Goal: Transaction & Acquisition: Purchase product/service

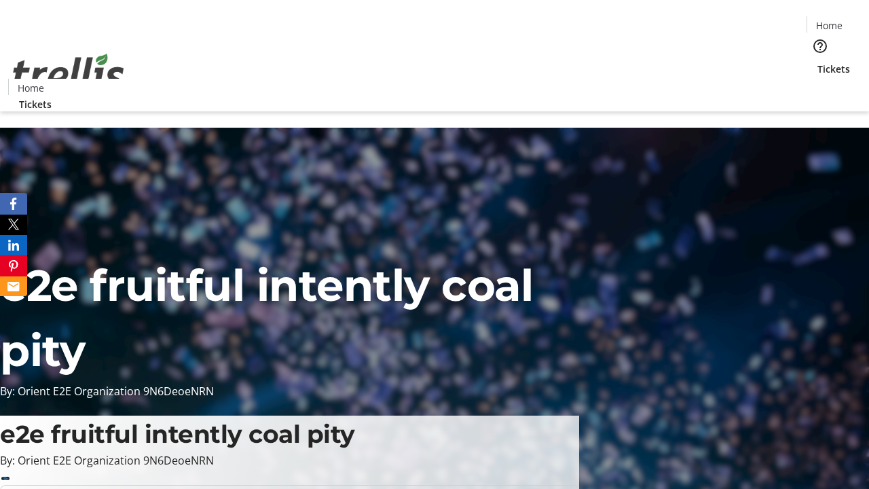
click at [818, 62] on span "Tickets" at bounding box center [834, 69] width 33 height 14
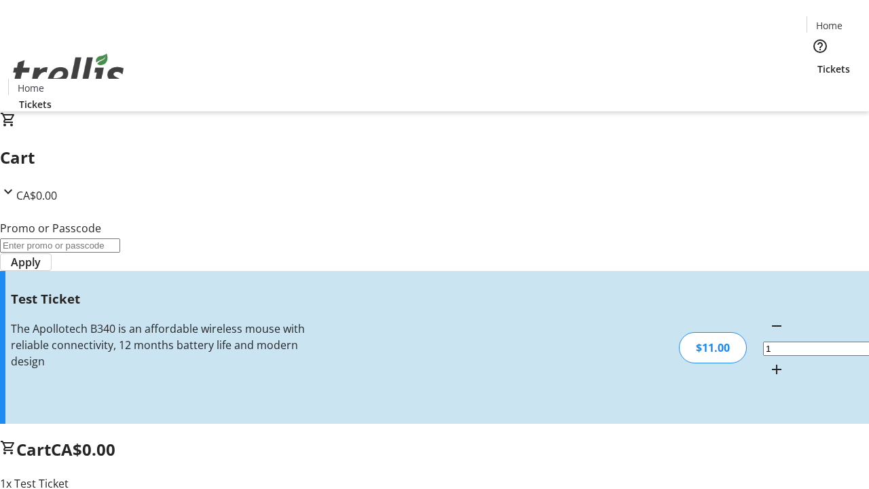
type input "UNLOCK"
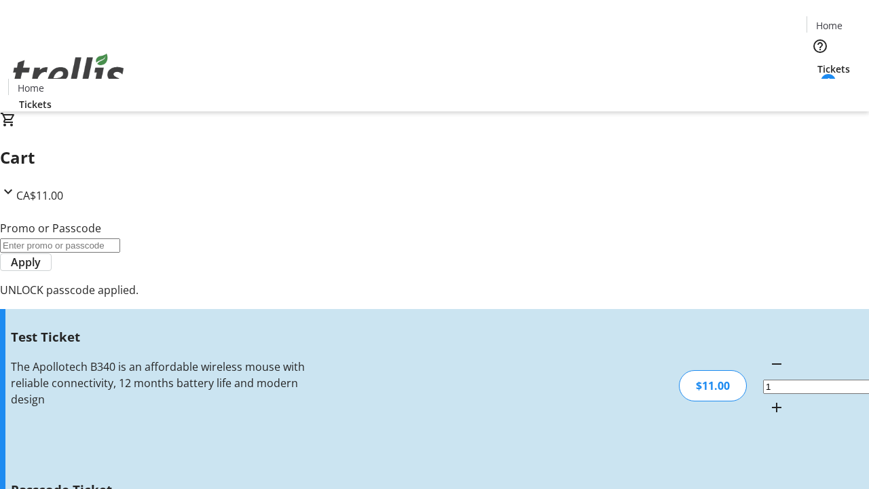
type input "5"
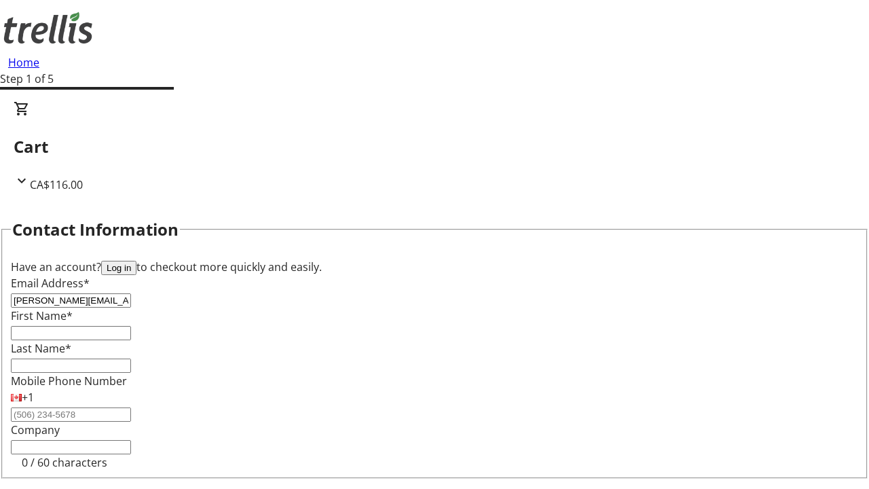
type input "[PERSON_NAME][EMAIL_ADDRESS][DOMAIN_NAME]"
type input "[PERSON_NAME]"
type input "Dare"
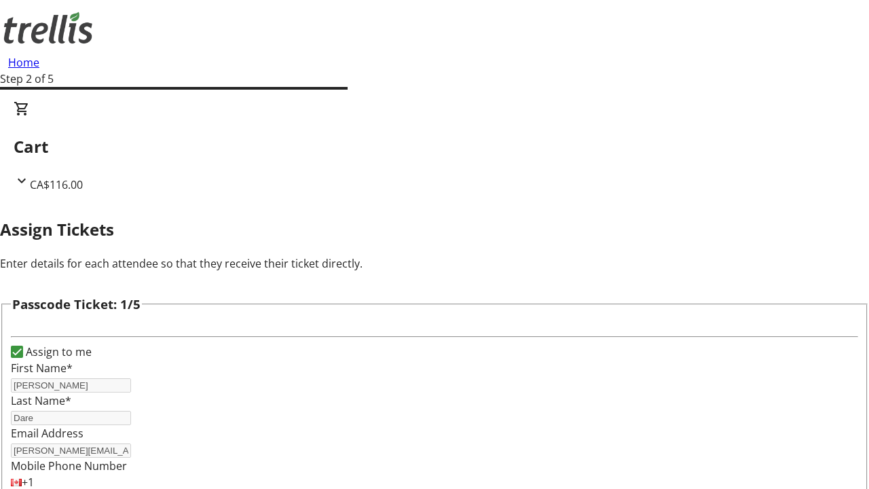
type input "Emerald"
type input "[PERSON_NAME]"
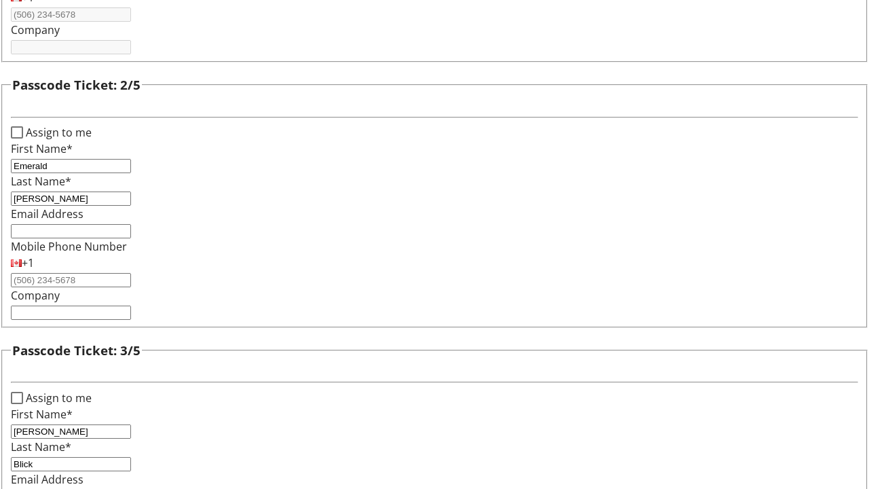
type input "Blick"
type input "[PERSON_NAME]"
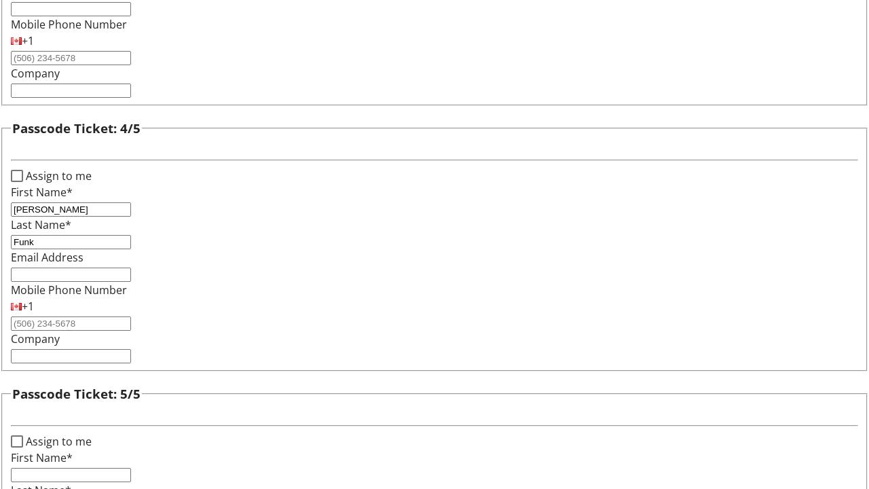
type input "Funk"
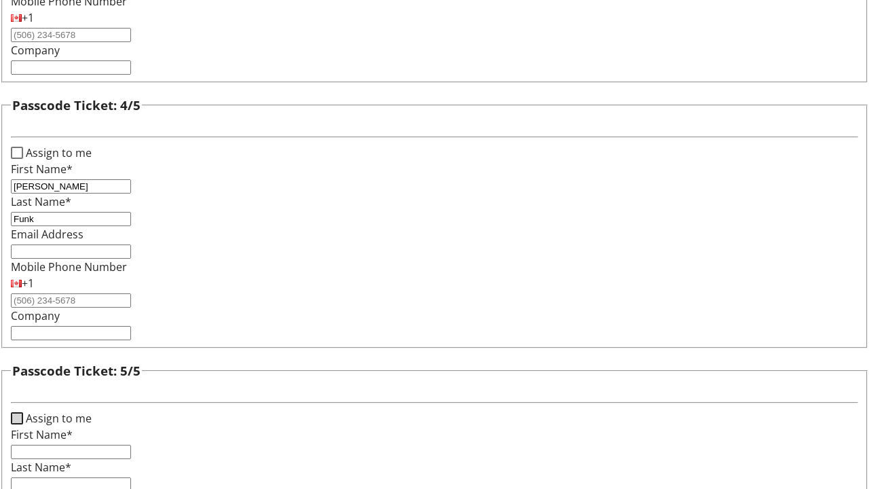
click at [23, 412] on input "Assign to me" at bounding box center [17, 418] width 12 height 12
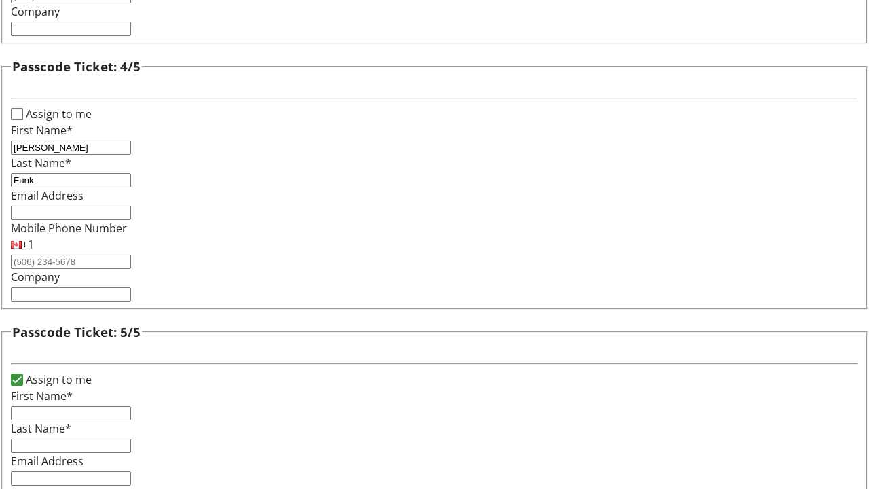
checkbox input "true"
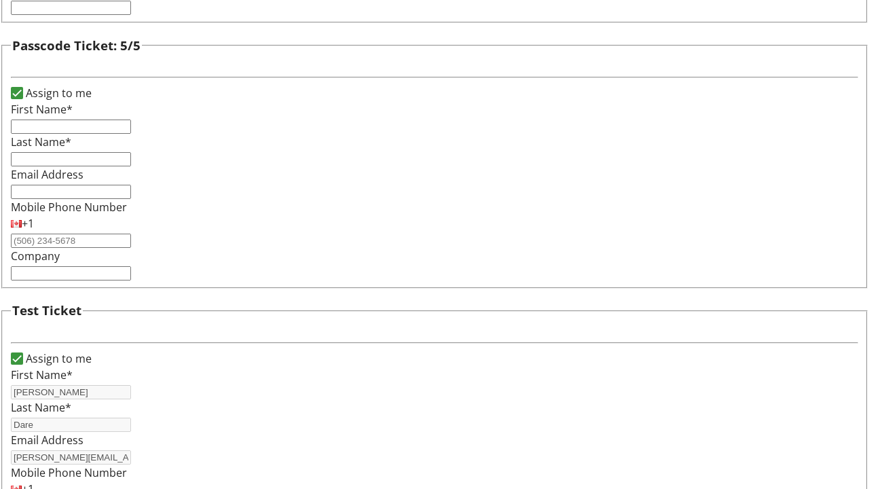
type input "[PERSON_NAME]"
type input "Dare"
type input "[PERSON_NAME][EMAIL_ADDRESS][DOMAIN_NAME]"
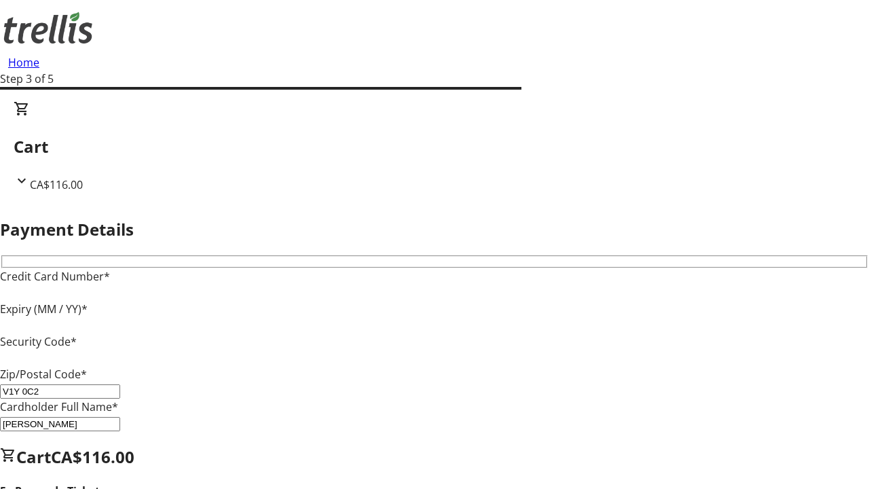
type input "V1Y 0C2"
